Goal: Transaction & Acquisition: Purchase product/service

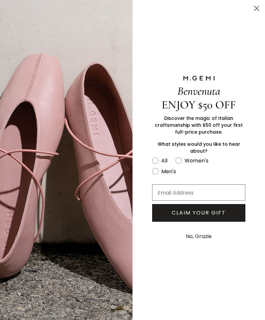
click at [261, 7] on circle "Close dialog" at bounding box center [257, 8] width 11 height 11
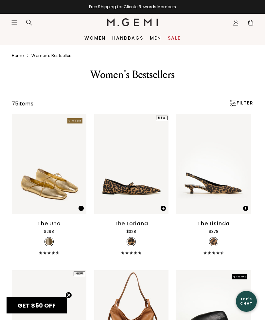
click at [60, 24] on nav "Icons/20x20/hamburger@2x Women Shop All Shoes New Arrivals Bestsellers Essentia…" at bounding box center [59, 22] width 96 height 17
click at [35, 22] on div at bounding box center [29, 22] width 13 height 7
click at [27, 26] on icon at bounding box center [29, 22] width 7 height 7
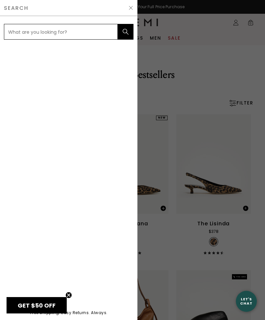
click at [62, 6] on div "Search" at bounding box center [69, 8] width 138 height 16
click at [36, 9] on div "Search" at bounding box center [69, 8] width 138 height 16
click at [79, 33] on input "text" at bounding box center [61, 32] width 114 height 16
type input "Loafers"
click at [126, 32] on button "submit" at bounding box center [126, 32] width 16 height 16
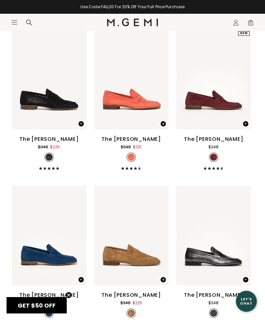
scroll to position [1174, 0]
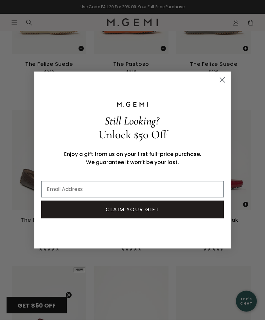
scroll to position [3424, 0]
click at [221, 82] on icon "Close dialog" at bounding box center [222, 80] width 5 height 5
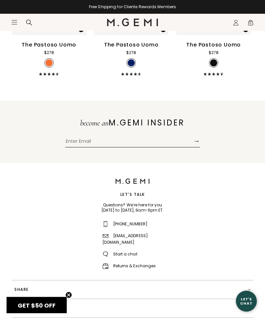
scroll to position [4379, 0]
